Goal: Task Accomplishment & Management: Manage account settings

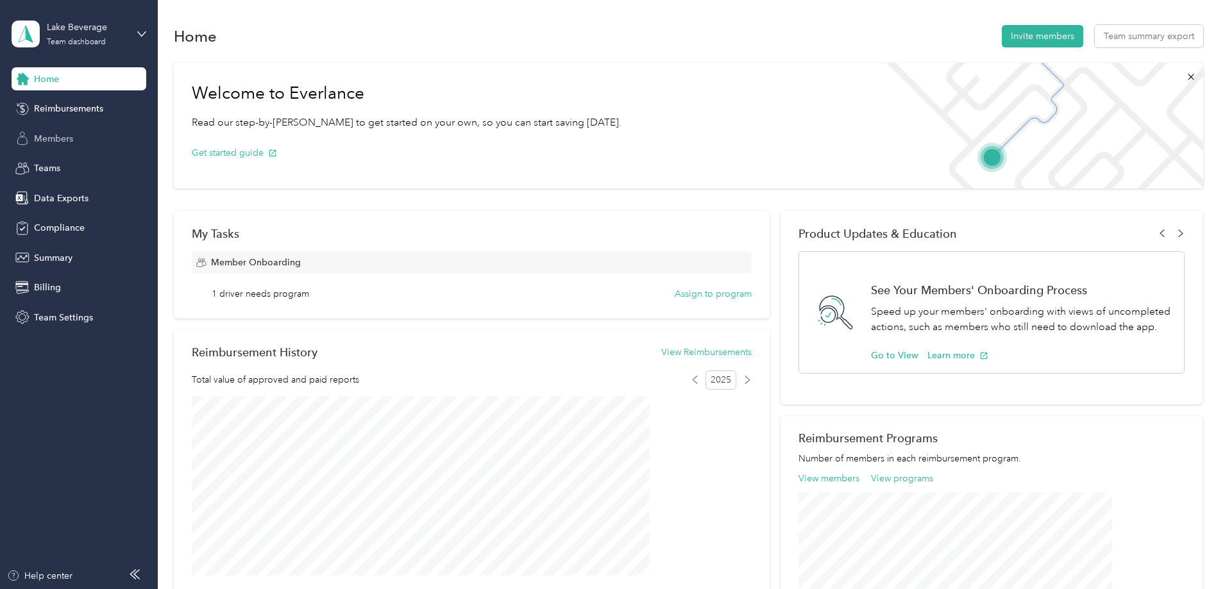
click at [50, 137] on span "Members" at bounding box center [53, 138] width 39 height 13
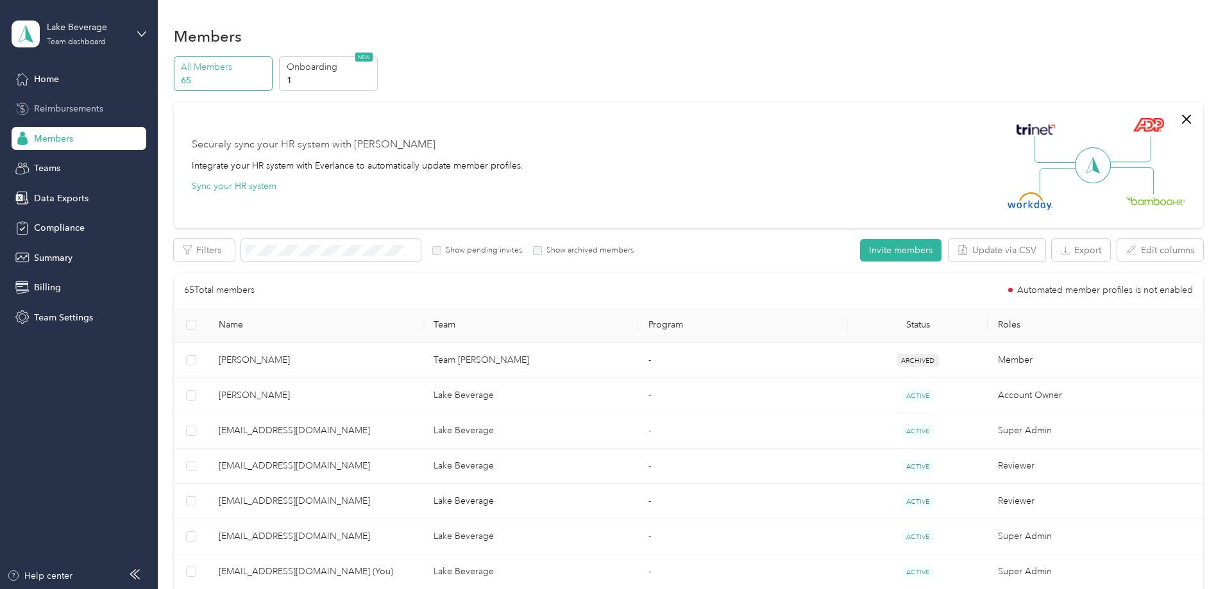
click at [28, 102] on icon at bounding box center [22, 109] width 14 height 14
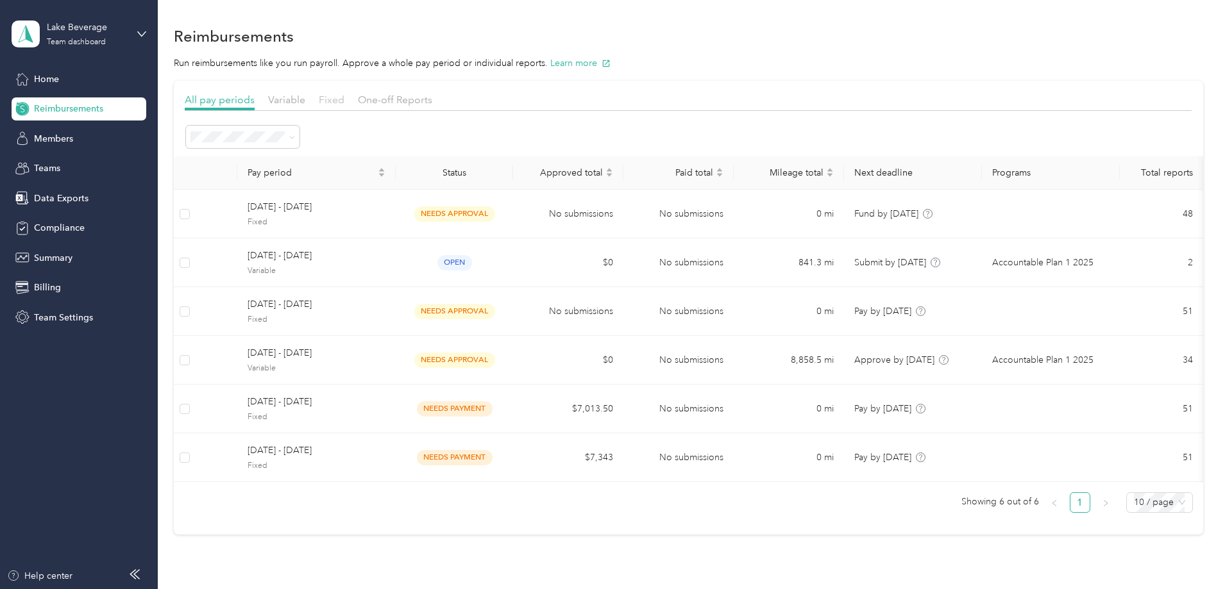
click at [344, 100] on span "Fixed" at bounding box center [332, 100] width 26 height 12
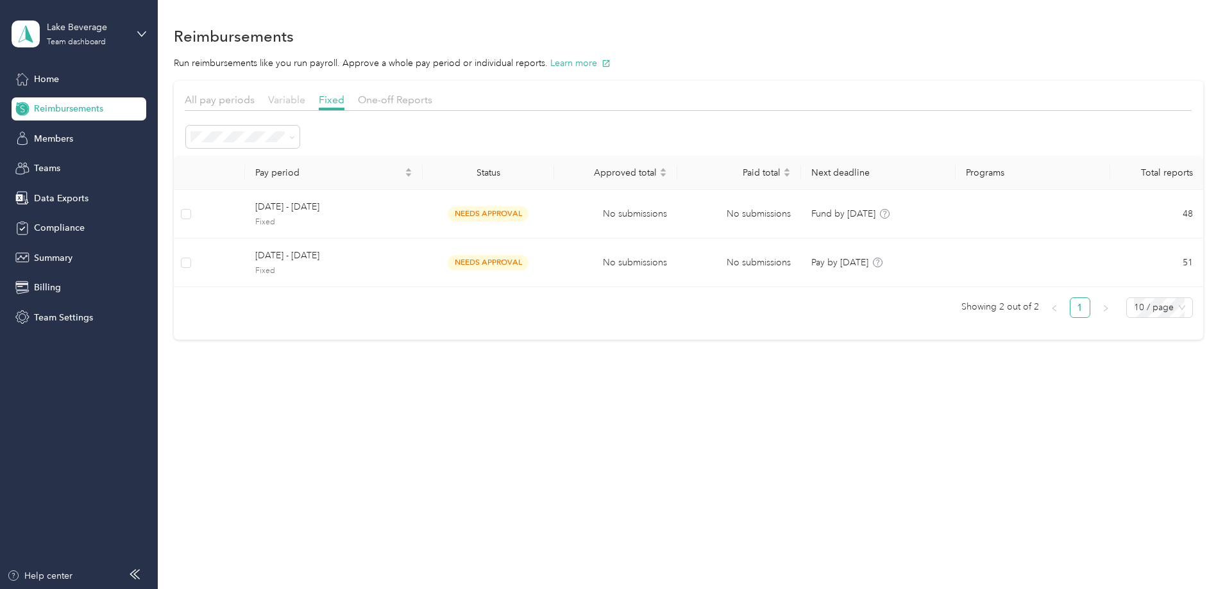
click at [305, 103] on span "Variable" at bounding box center [286, 100] width 37 height 12
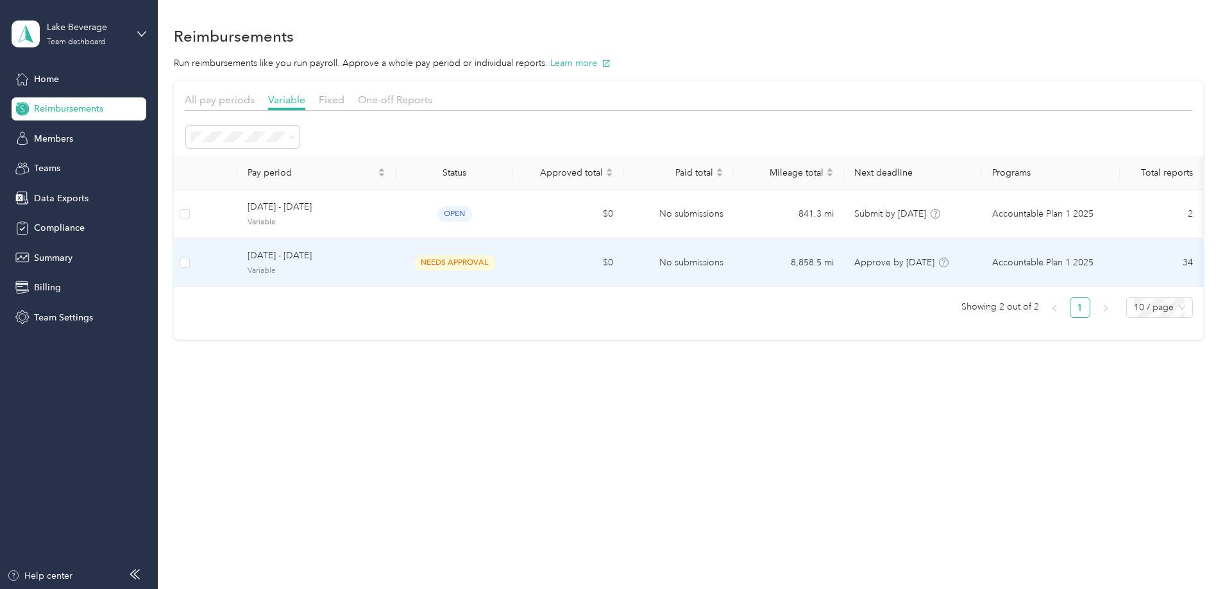
click at [373, 259] on span "[DATE] - [DATE]" at bounding box center [317, 256] width 138 height 14
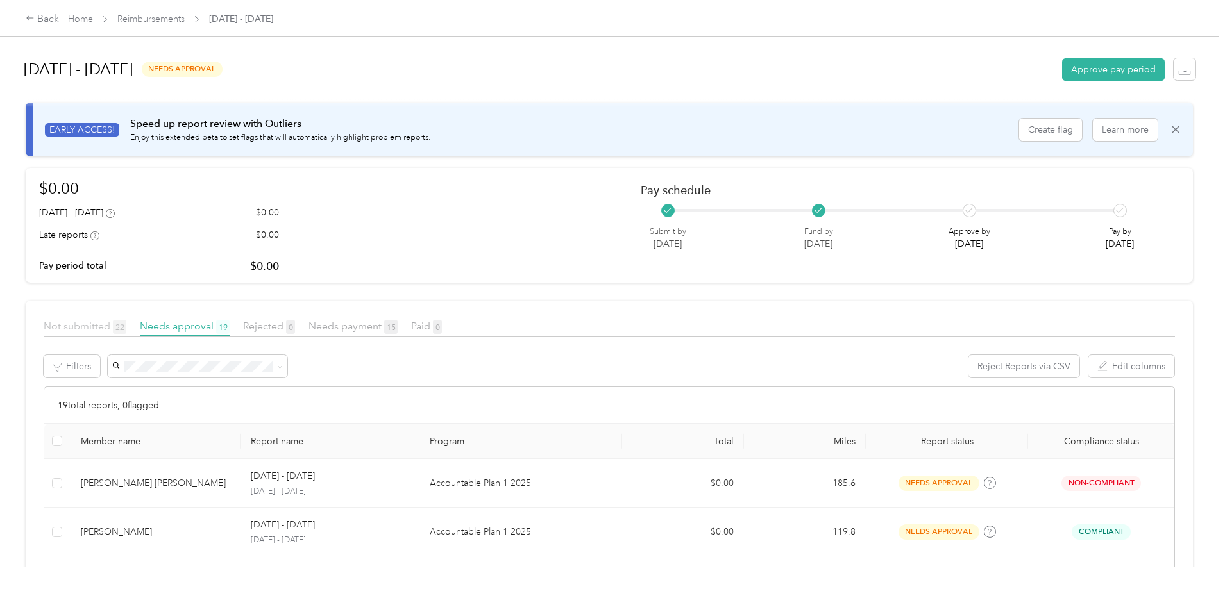
click at [126, 326] on span "Not submitted 22" at bounding box center [85, 326] width 83 height 12
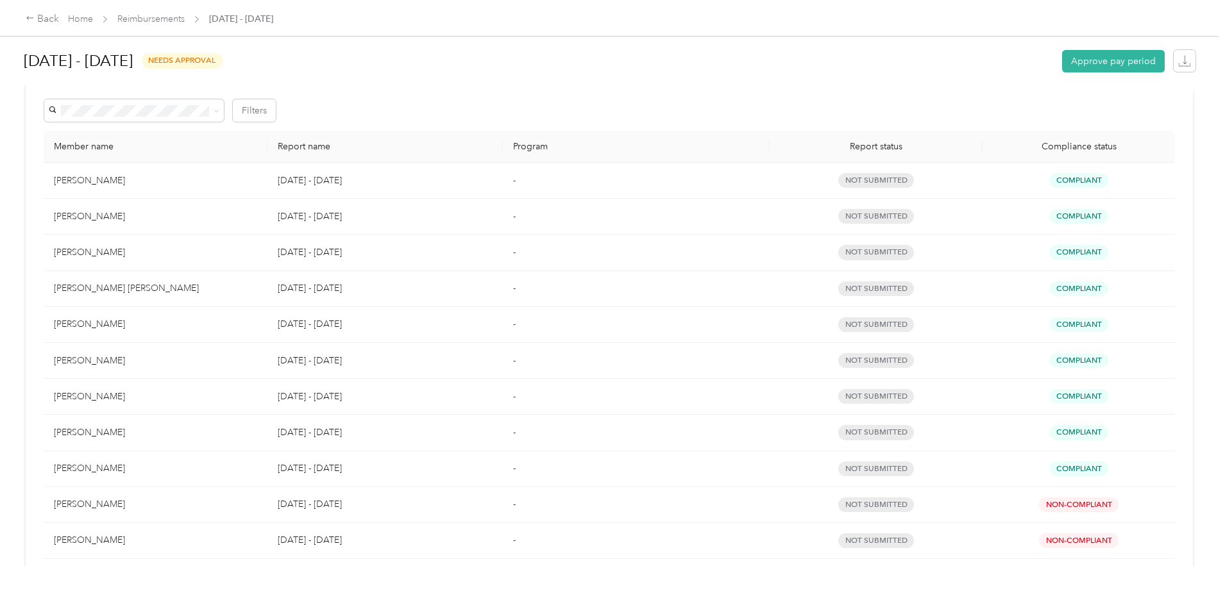
scroll to position [257, 0]
click at [214, 366] on div "[PERSON_NAME]" at bounding box center [155, 360] width 203 height 14
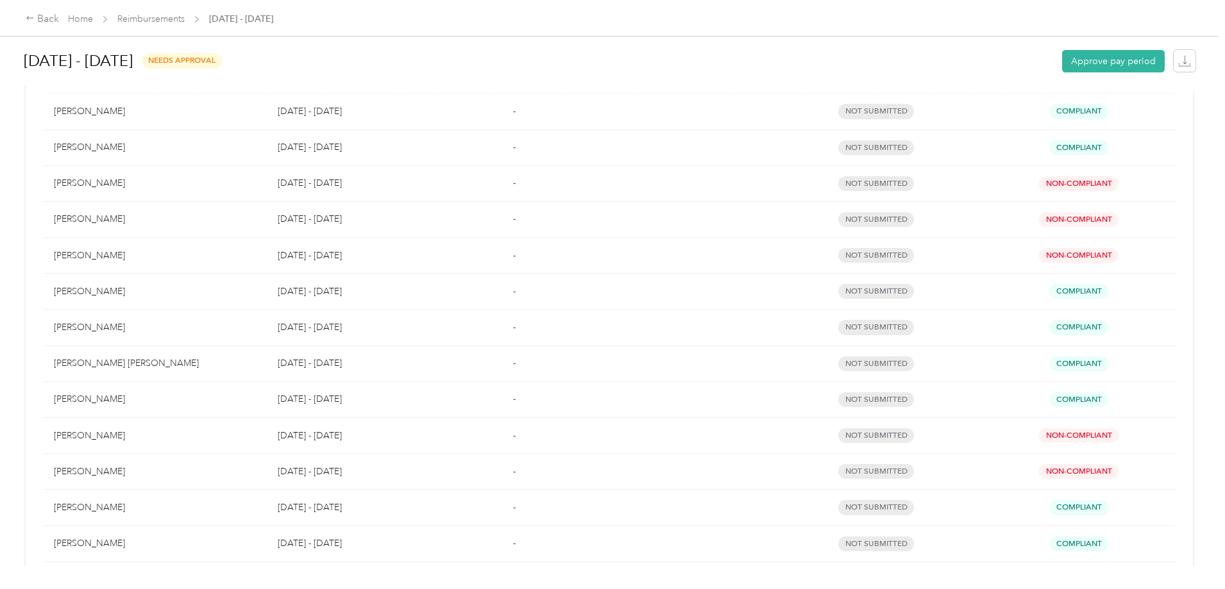
scroll to position [0, 0]
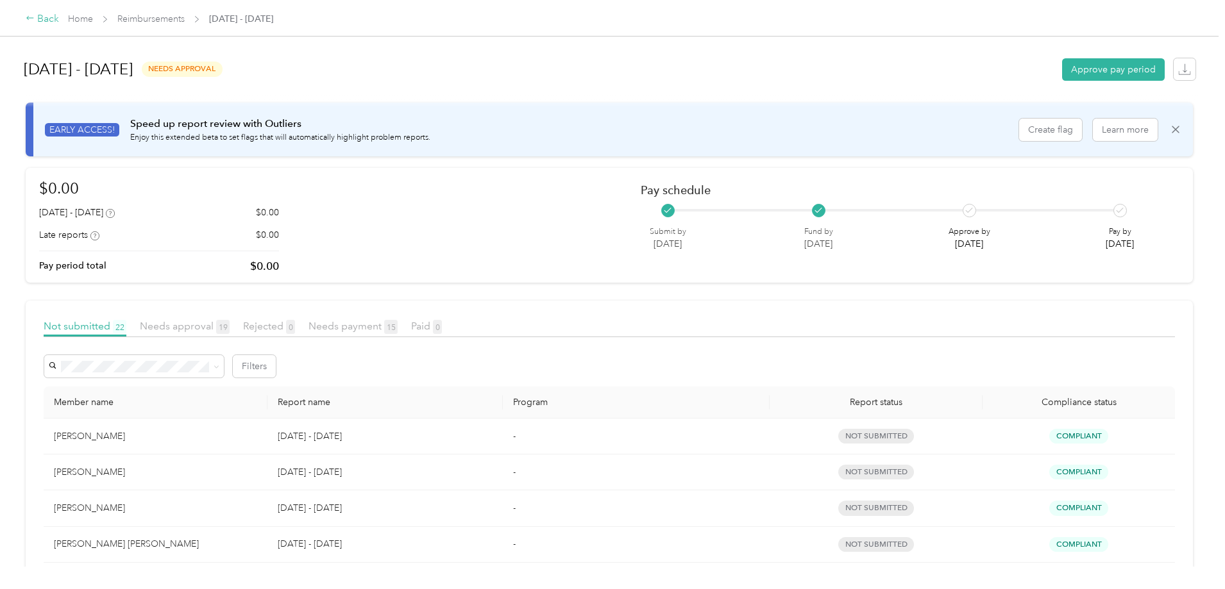
click at [59, 15] on div "Back" at bounding box center [42, 19] width 33 height 15
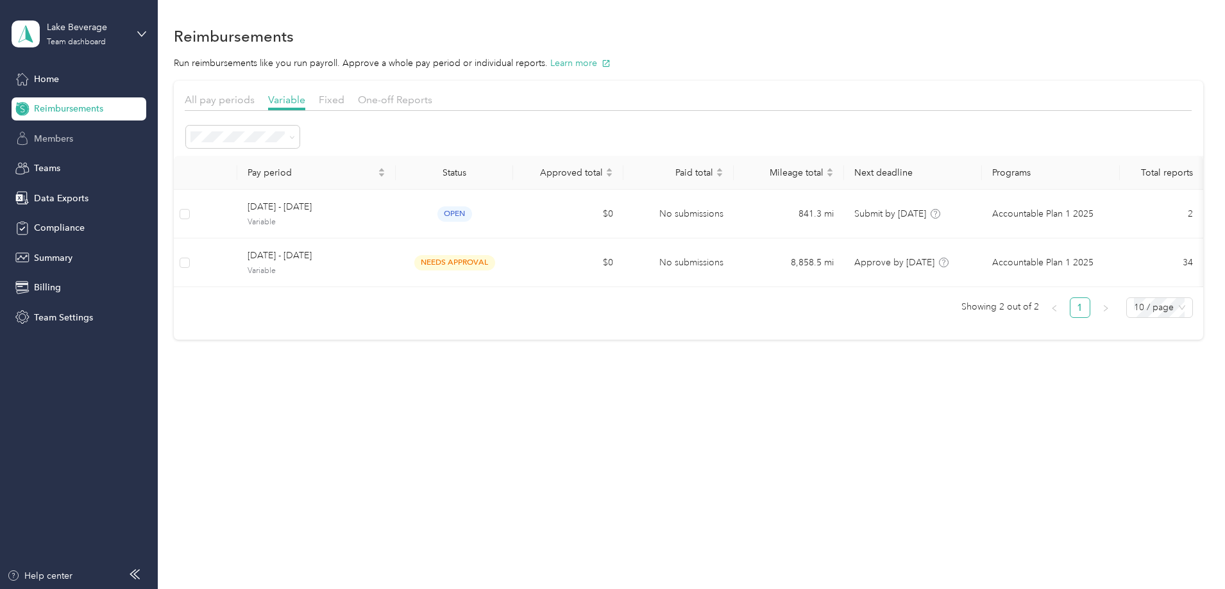
click at [60, 135] on span "Members" at bounding box center [53, 138] width 39 height 13
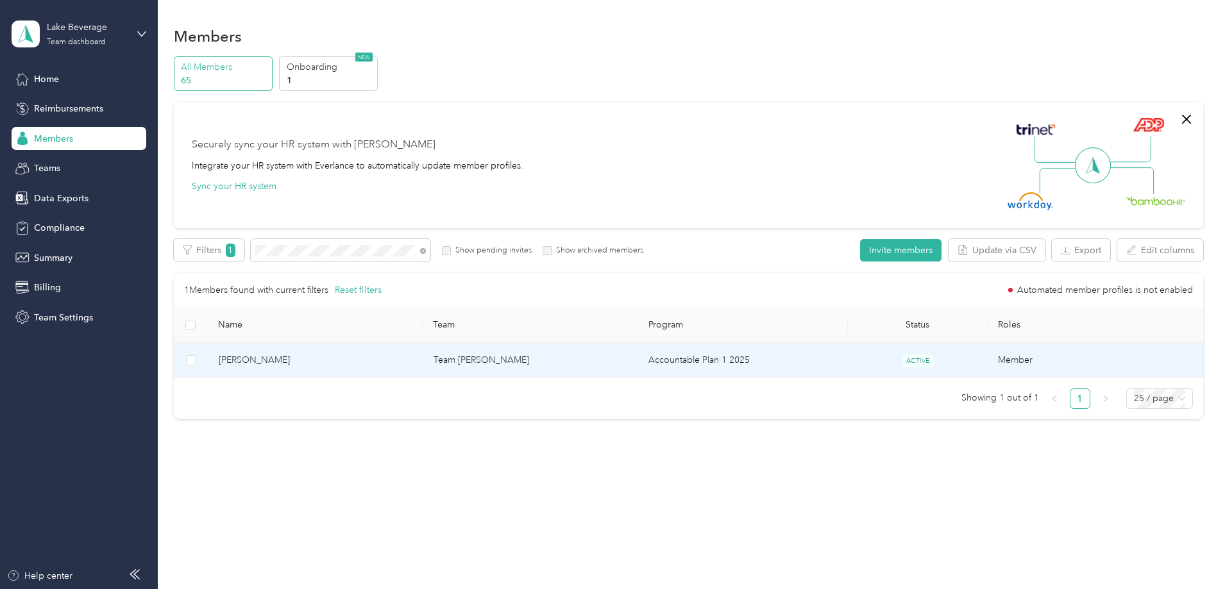
click at [336, 361] on span "[PERSON_NAME]" at bounding box center [316, 360] width 194 height 14
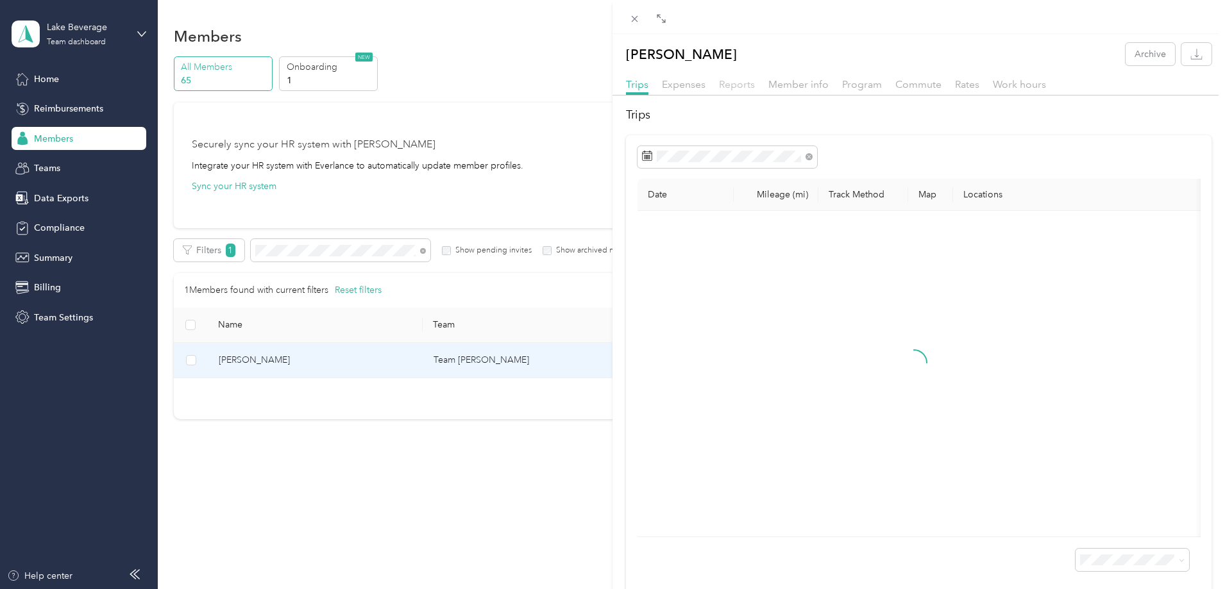
click at [734, 82] on span "Reports" at bounding box center [737, 84] width 36 height 12
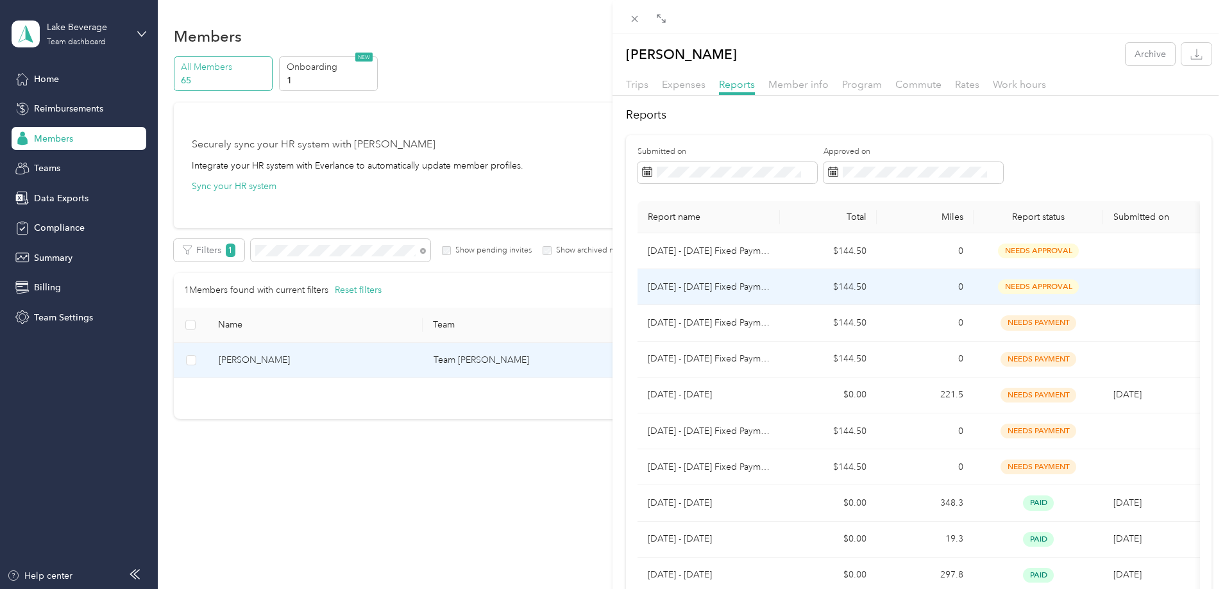
click at [736, 291] on p "[DATE] - [DATE] Fixed Payment" at bounding box center [709, 287] width 122 height 14
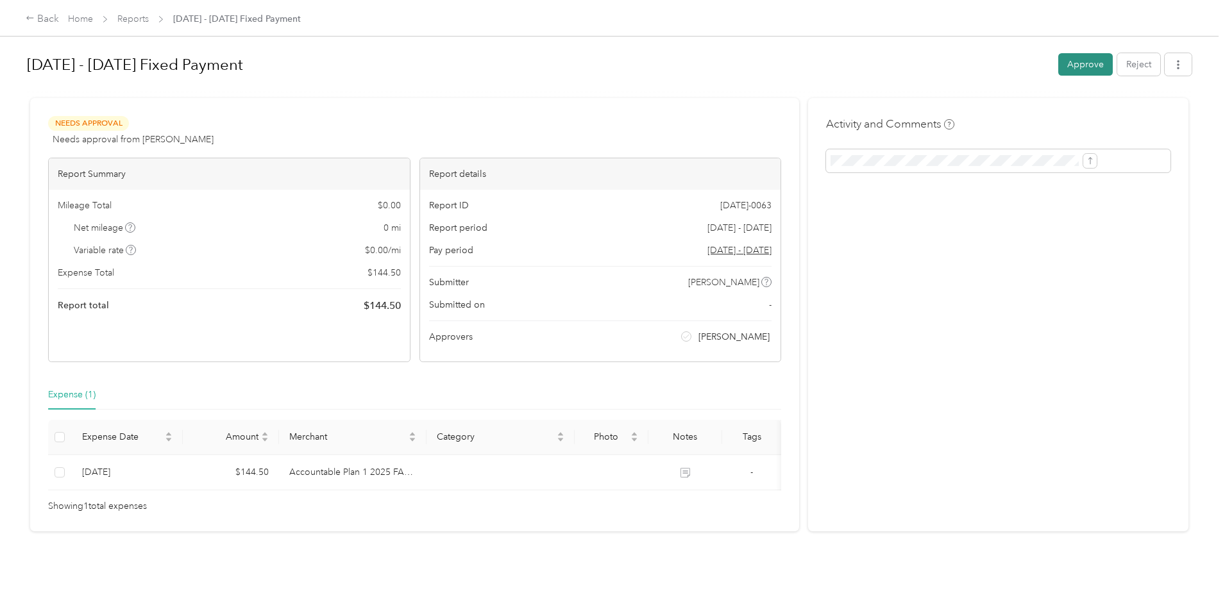
click at [1058, 64] on button "Approve" at bounding box center [1085, 64] width 55 height 22
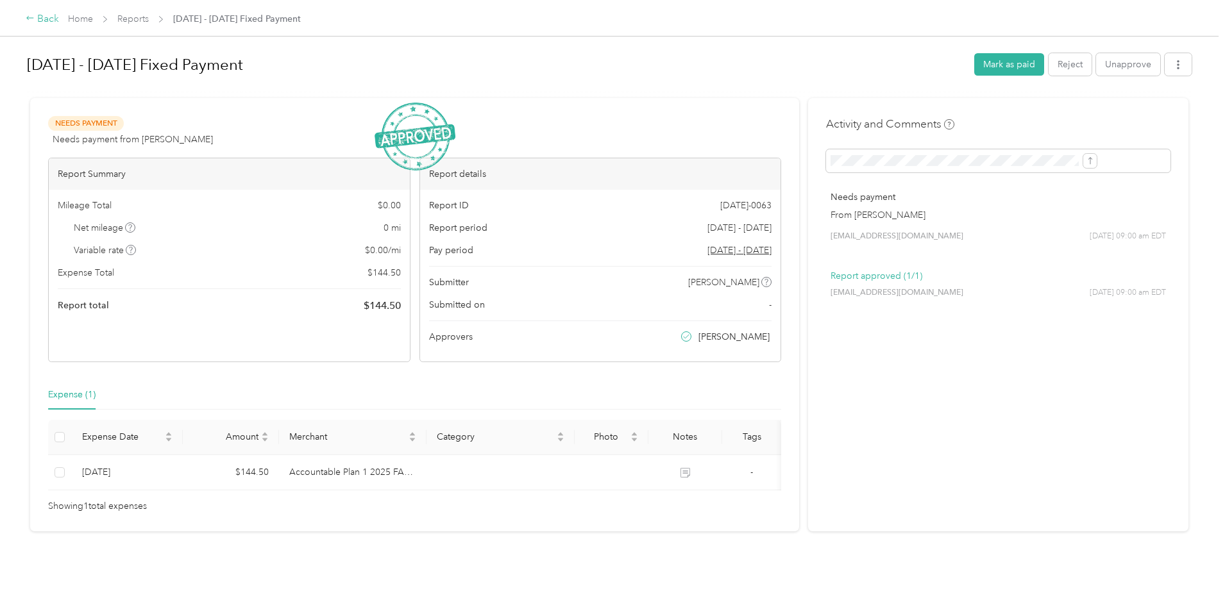
click at [59, 22] on div "Back" at bounding box center [42, 19] width 33 height 15
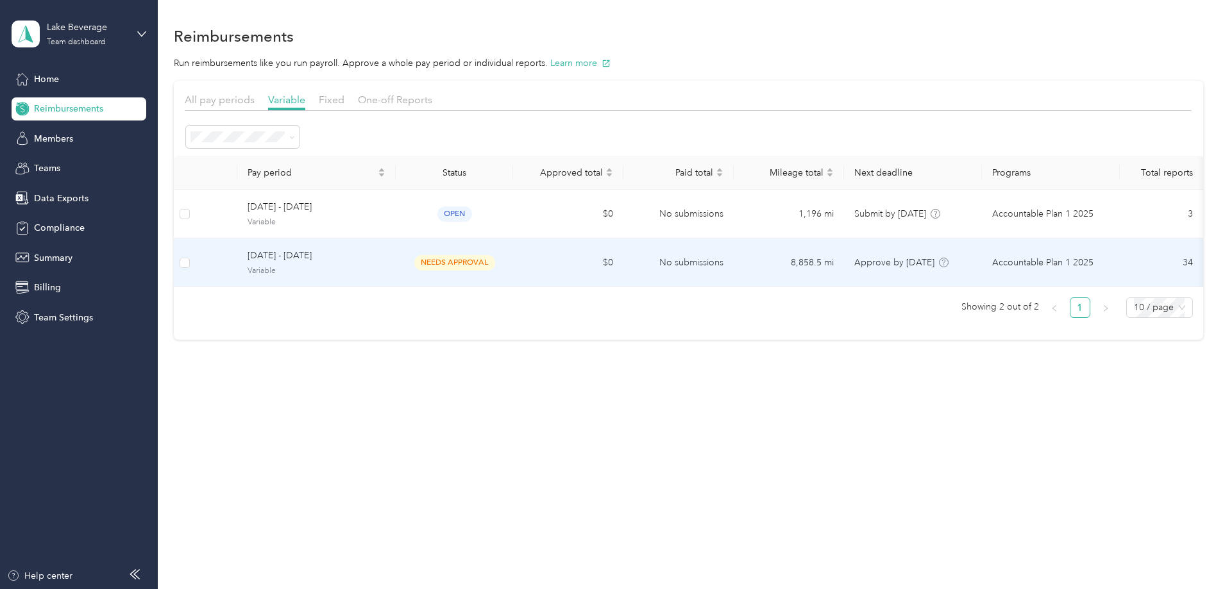
click at [364, 264] on div "[DATE] - [DATE] Variable" at bounding box center [317, 263] width 138 height 28
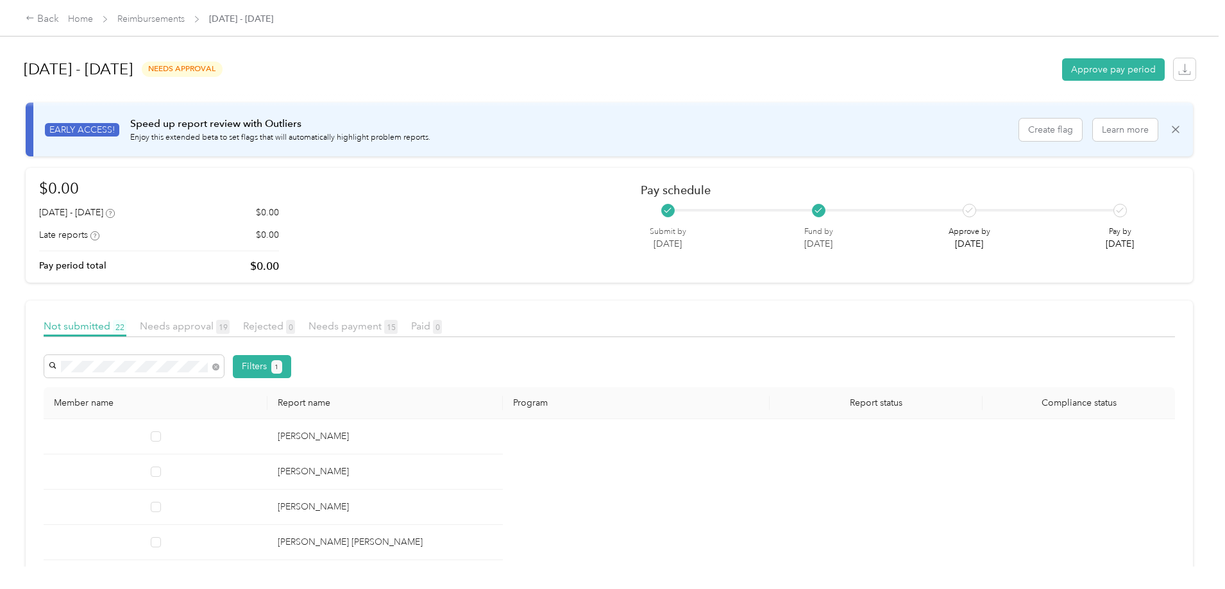
click at [205, 393] on li "[PERSON_NAME]" at bounding box center [236, 390] width 180 height 22
click at [59, 17] on div "Back" at bounding box center [42, 19] width 33 height 15
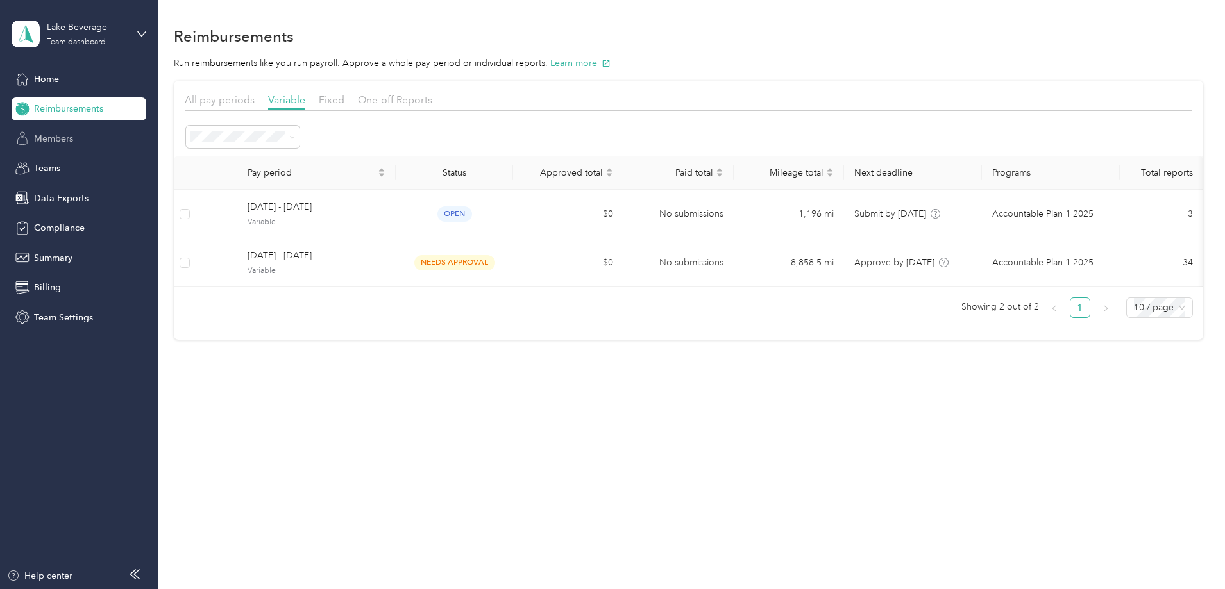
click at [40, 149] on div "Members" at bounding box center [79, 138] width 135 height 23
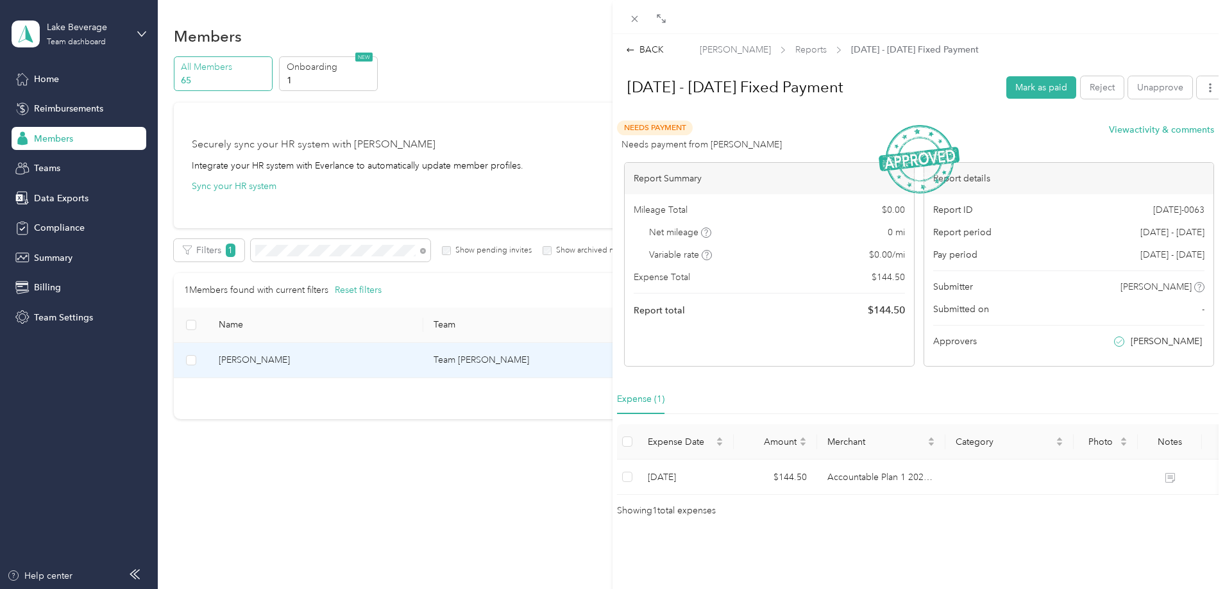
click at [628, 9] on div at bounding box center [919, 17] width 613 height 34
click at [636, 18] on icon at bounding box center [635, 19] width 6 height 6
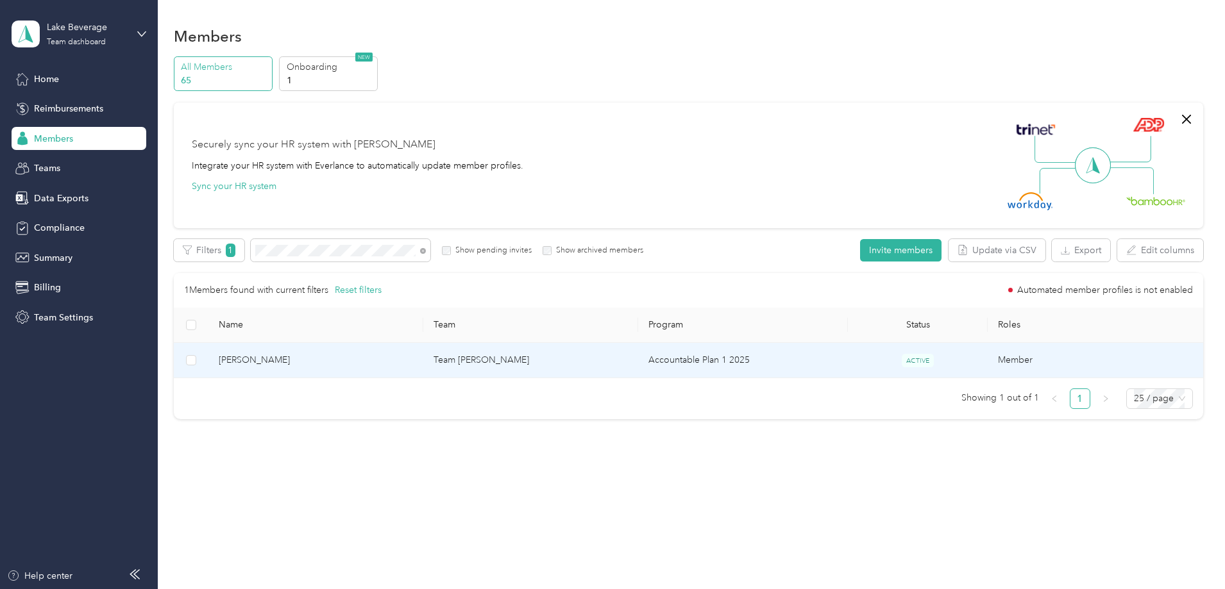
click at [315, 363] on span "[PERSON_NAME]" at bounding box center [316, 360] width 194 height 14
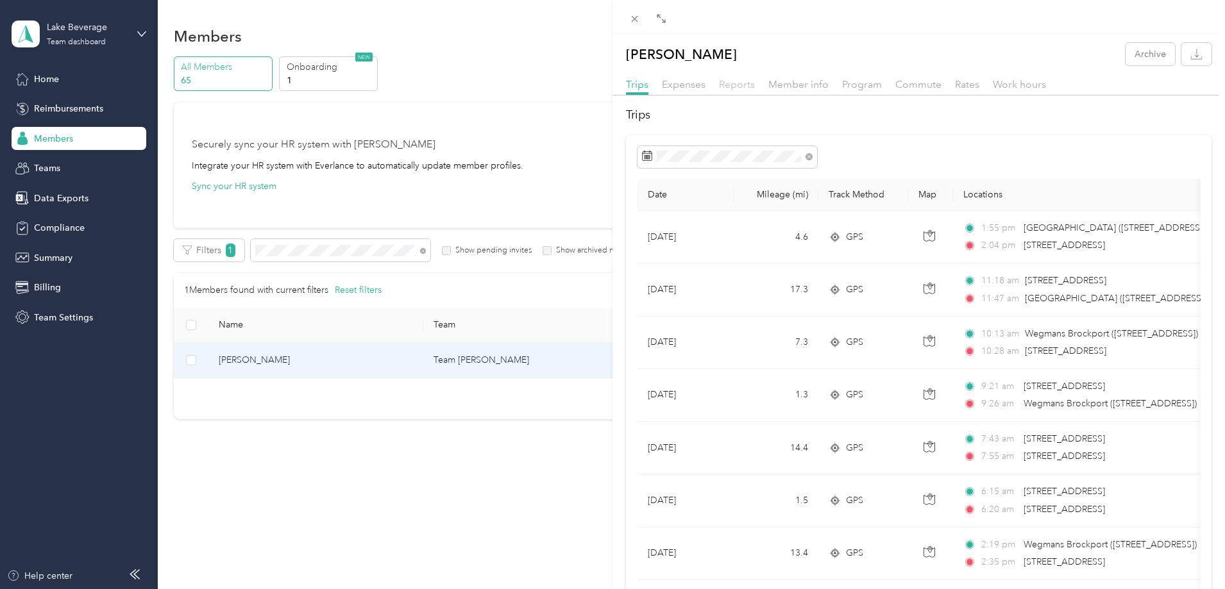
click at [745, 89] on span "Reports" at bounding box center [737, 84] width 36 height 12
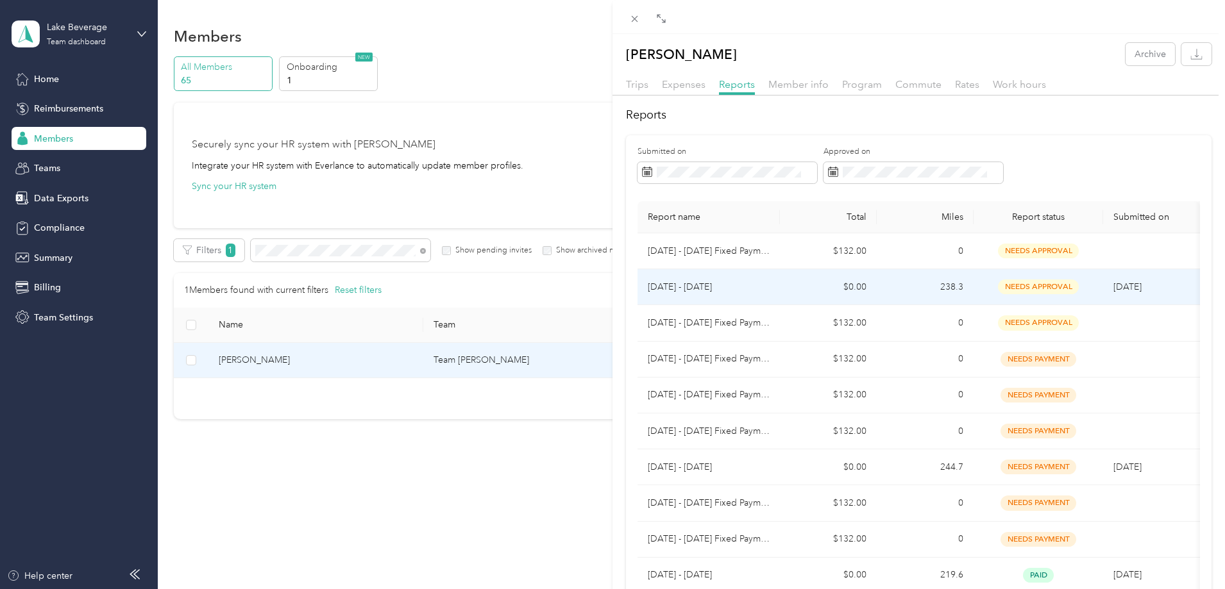
click at [726, 287] on p "[DATE] - [DATE]" at bounding box center [709, 287] width 122 height 14
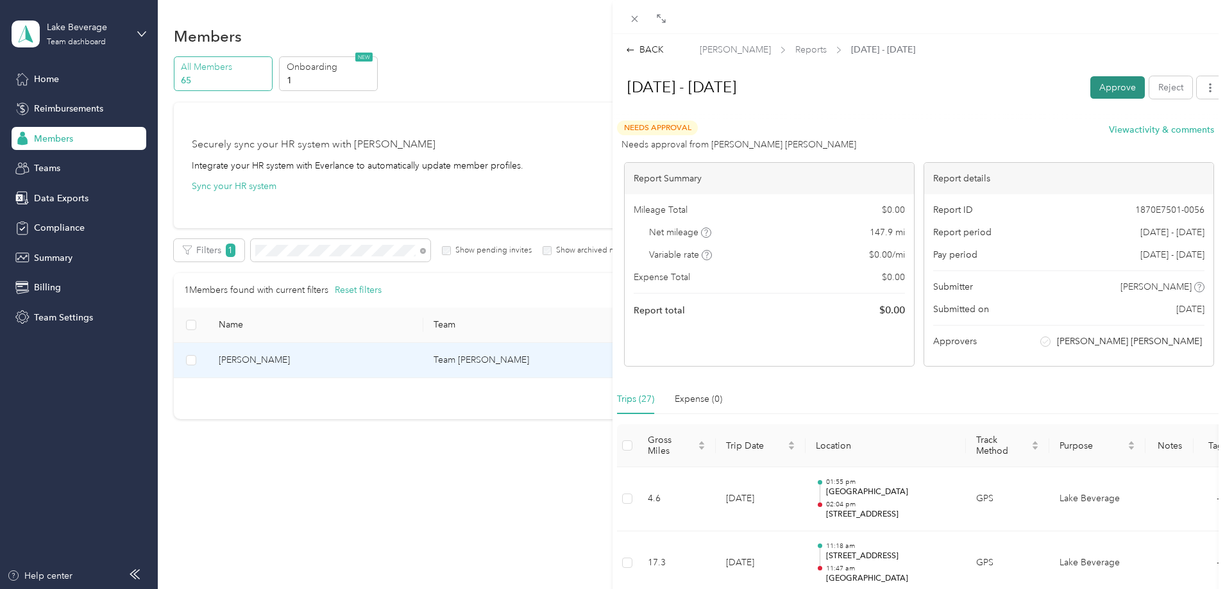
click at [1108, 90] on button "Approve" at bounding box center [1117, 87] width 55 height 22
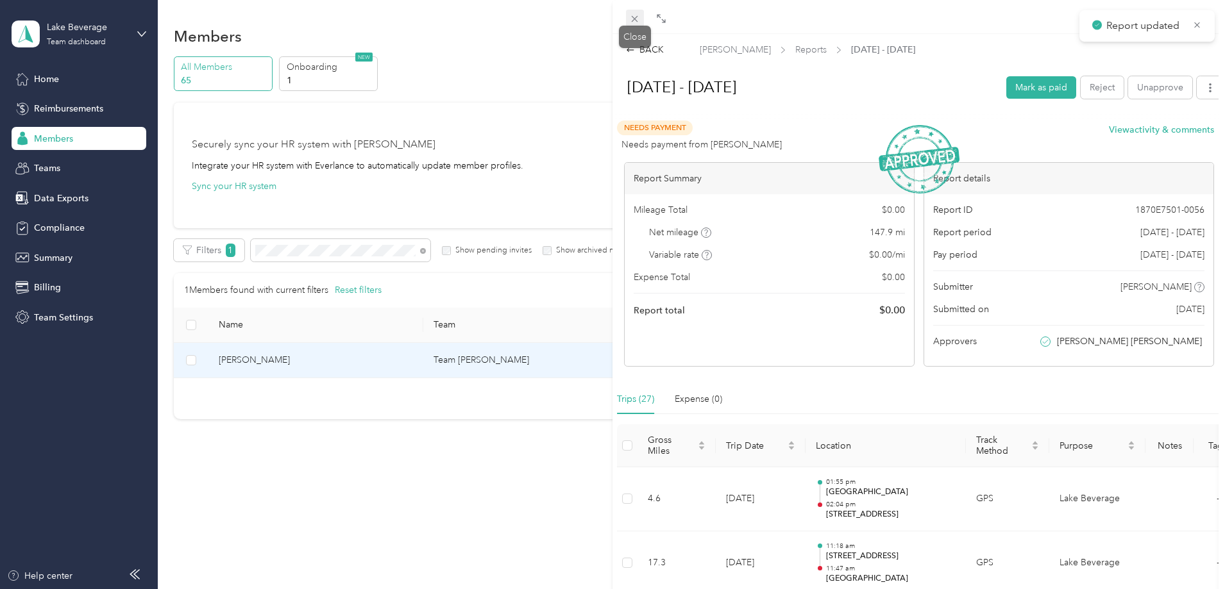
click at [632, 13] on icon at bounding box center [634, 18] width 11 height 11
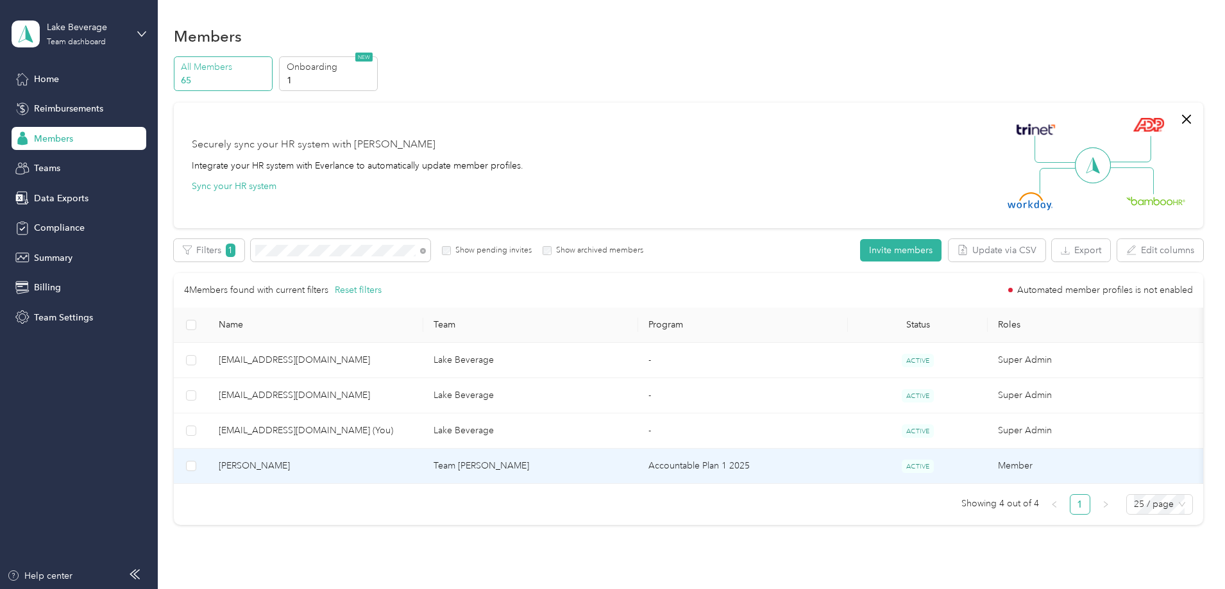
click at [338, 466] on span "[PERSON_NAME]" at bounding box center [316, 466] width 194 height 14
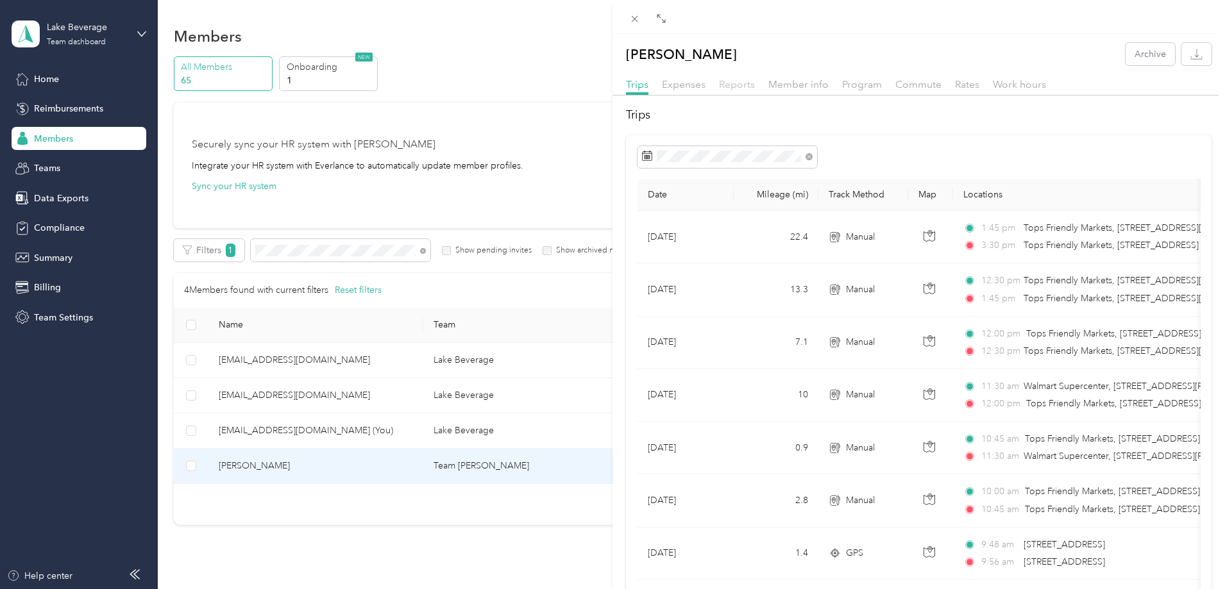
click at [736, 84] on span "Reports" at bounding box center [737, 84] width 36 height 12
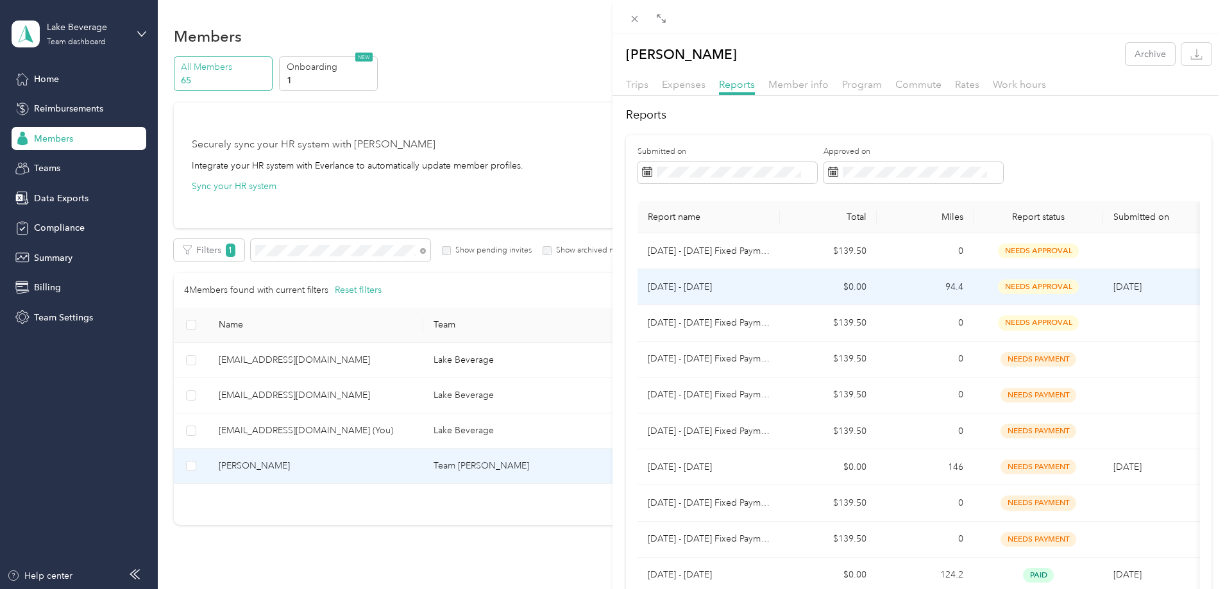
click at [765, 287] on p "[DATE] - [DATE]" at bounding box center [709, 287] width 122 height 14
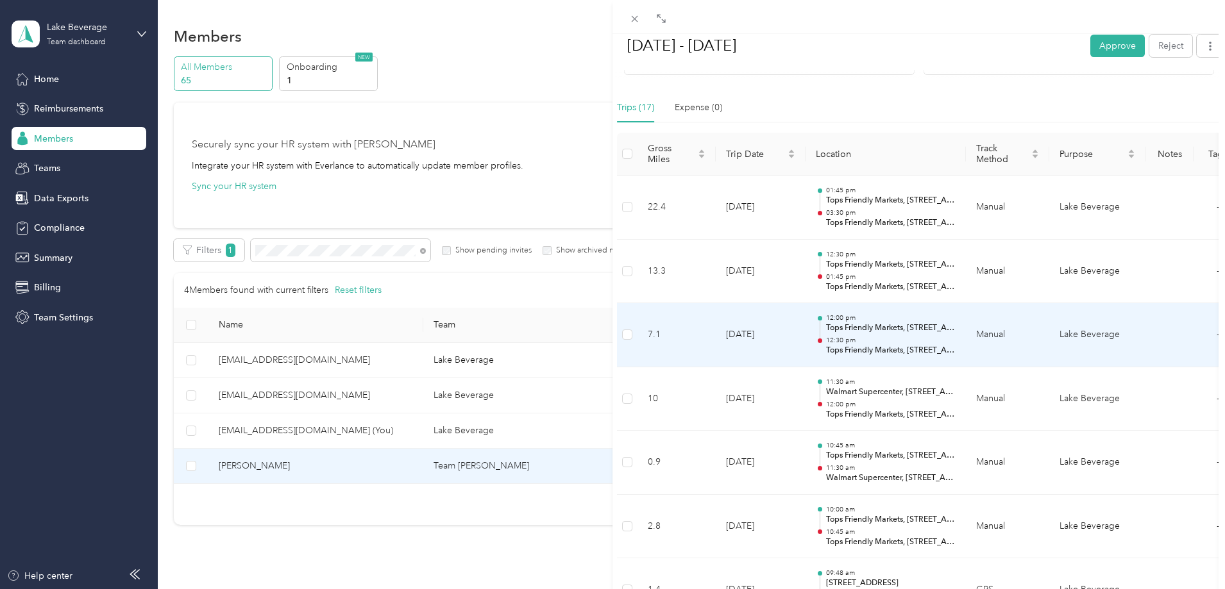
scroll to position [164, 0]
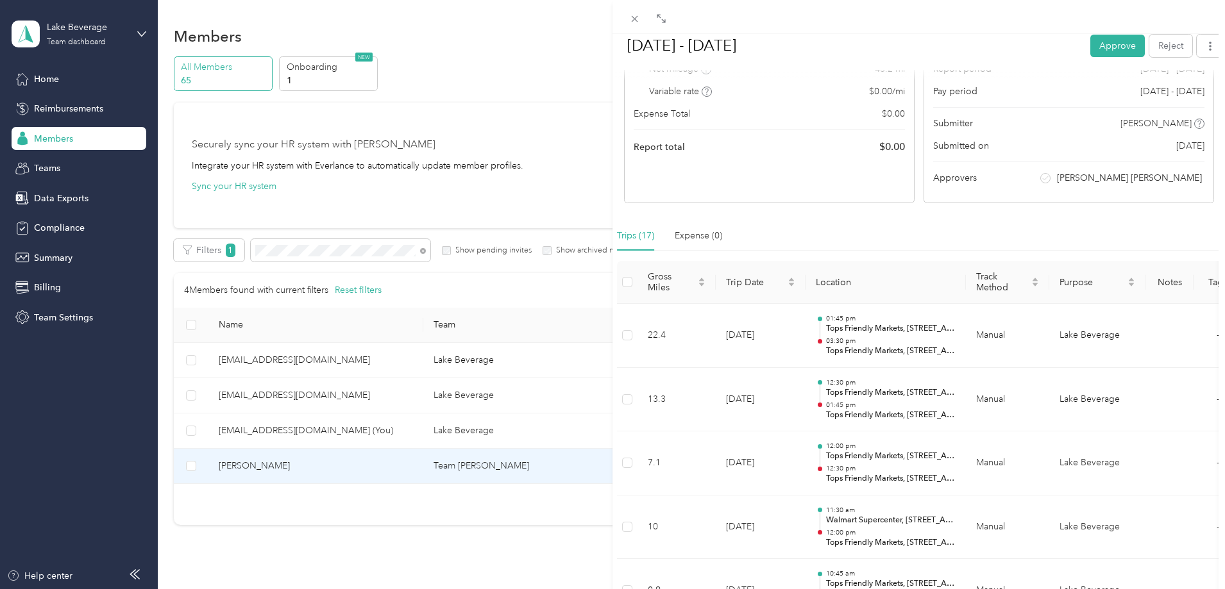
click at [373, 251] on div "BACK [PERSON_NAME] Reports [DATE] - [DATE] [DATE] - [DATE] Approve Reject Needs…" at bounding box center [612, 294] width 1225 height 589
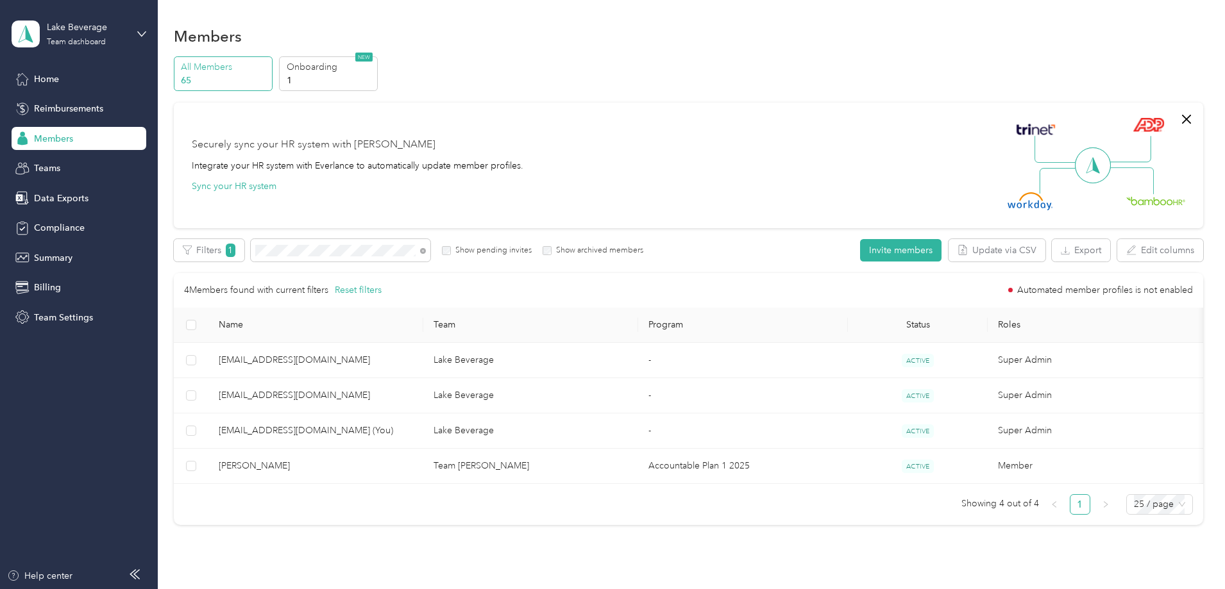
click at [373, 251] on div "BACK [PERSON_NAME] [DATE] - [DATE] Approve Reject Needs Approval Needs approval…" at bounding box center [683, 294] width 1225 height 589
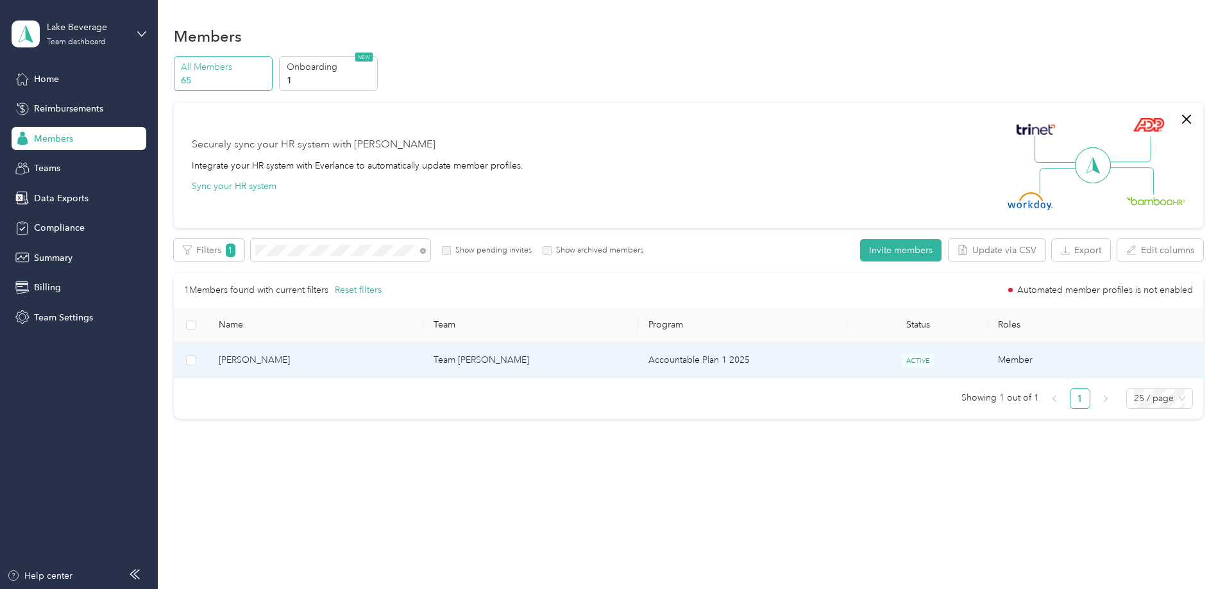
click at [320, 362] on span "[PERSON_NAME]" at bounding box center [316, 360] width 194 height 14
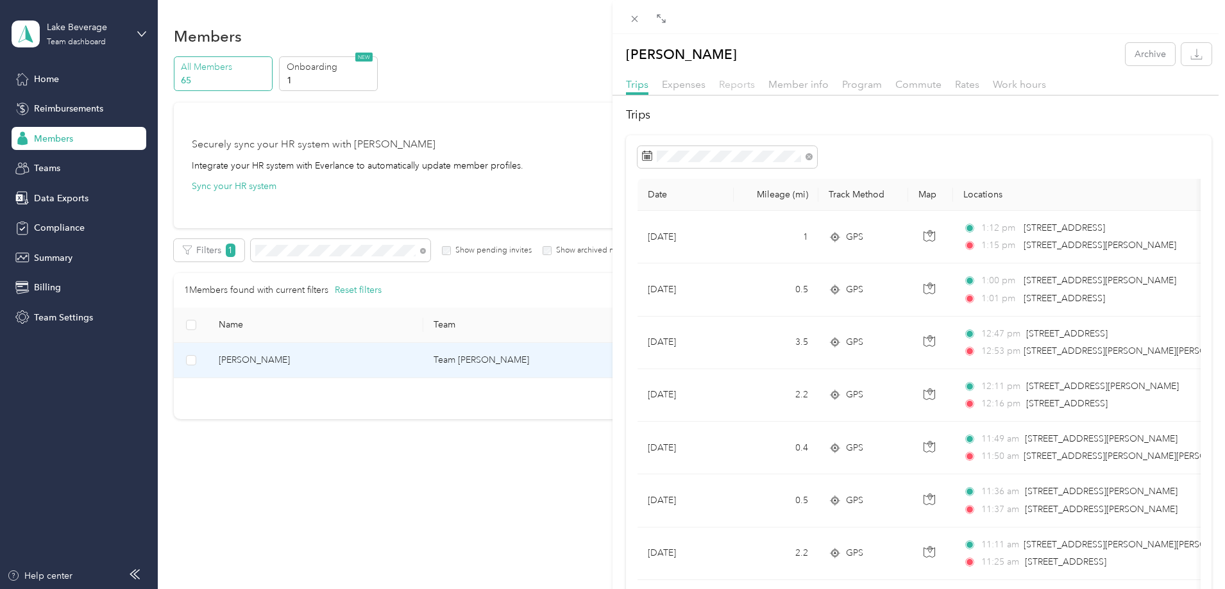
click at [738, 85] on span "Reports" at bounding box center [737, 84] width 36 height 12
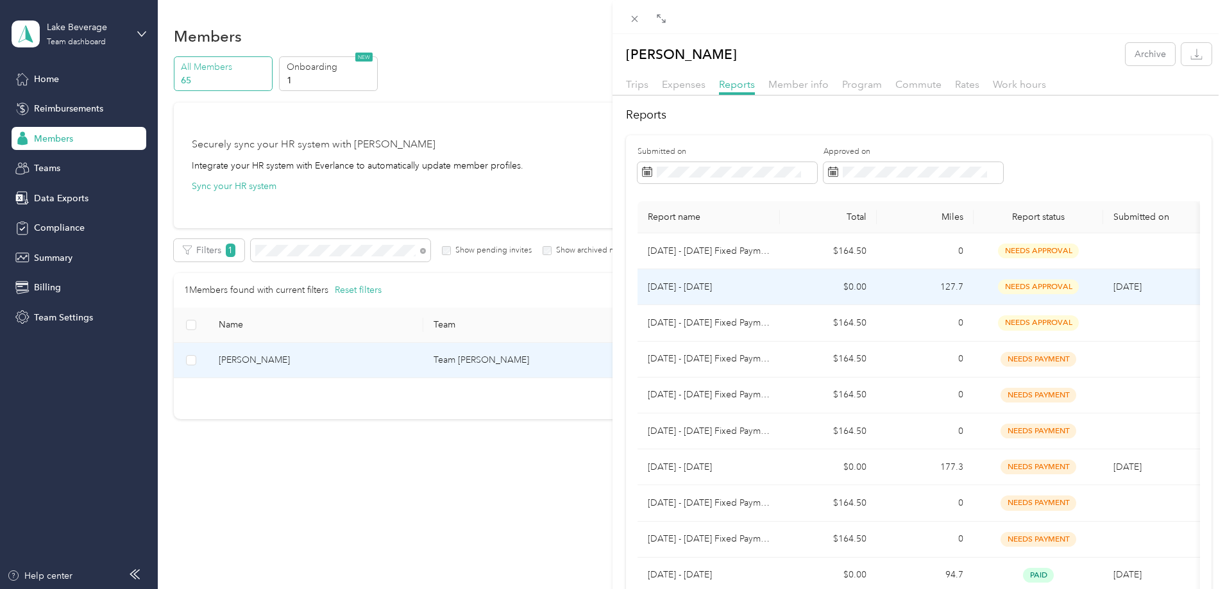
click at [743, 289] on p "[DATE] - [DATE]" at bounding box center [709, 287] width 122 height 14
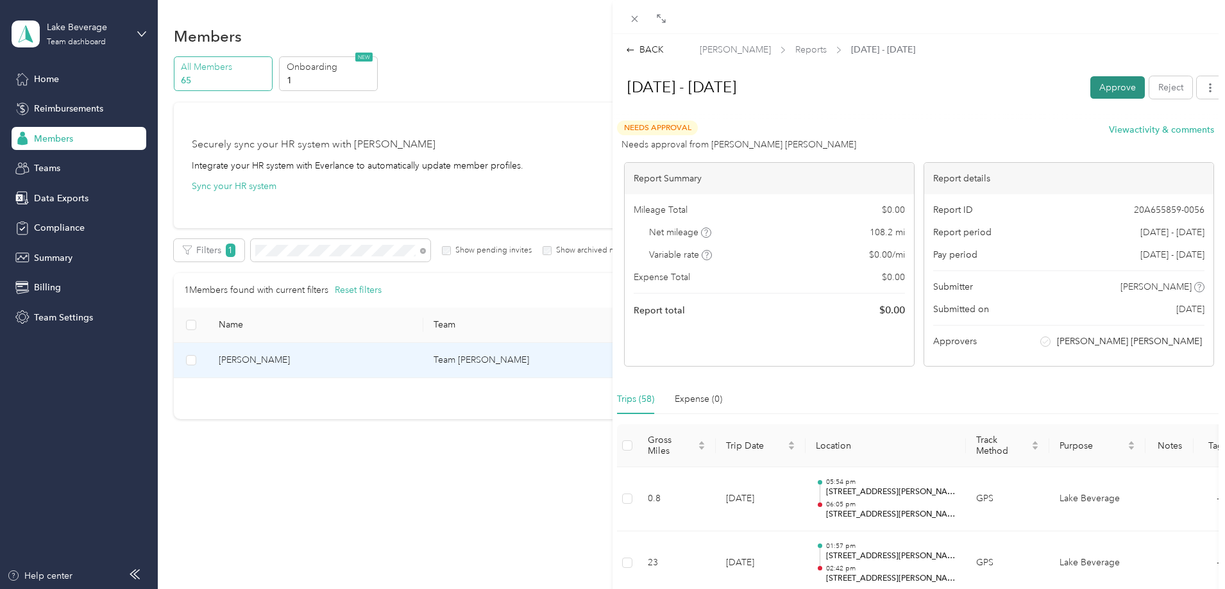
click at [1098, 85] on button "Approve" at bounding box center [1117, 87] width 55 height 22
